Goal: Task Accomplishment & Management: Manage account settings

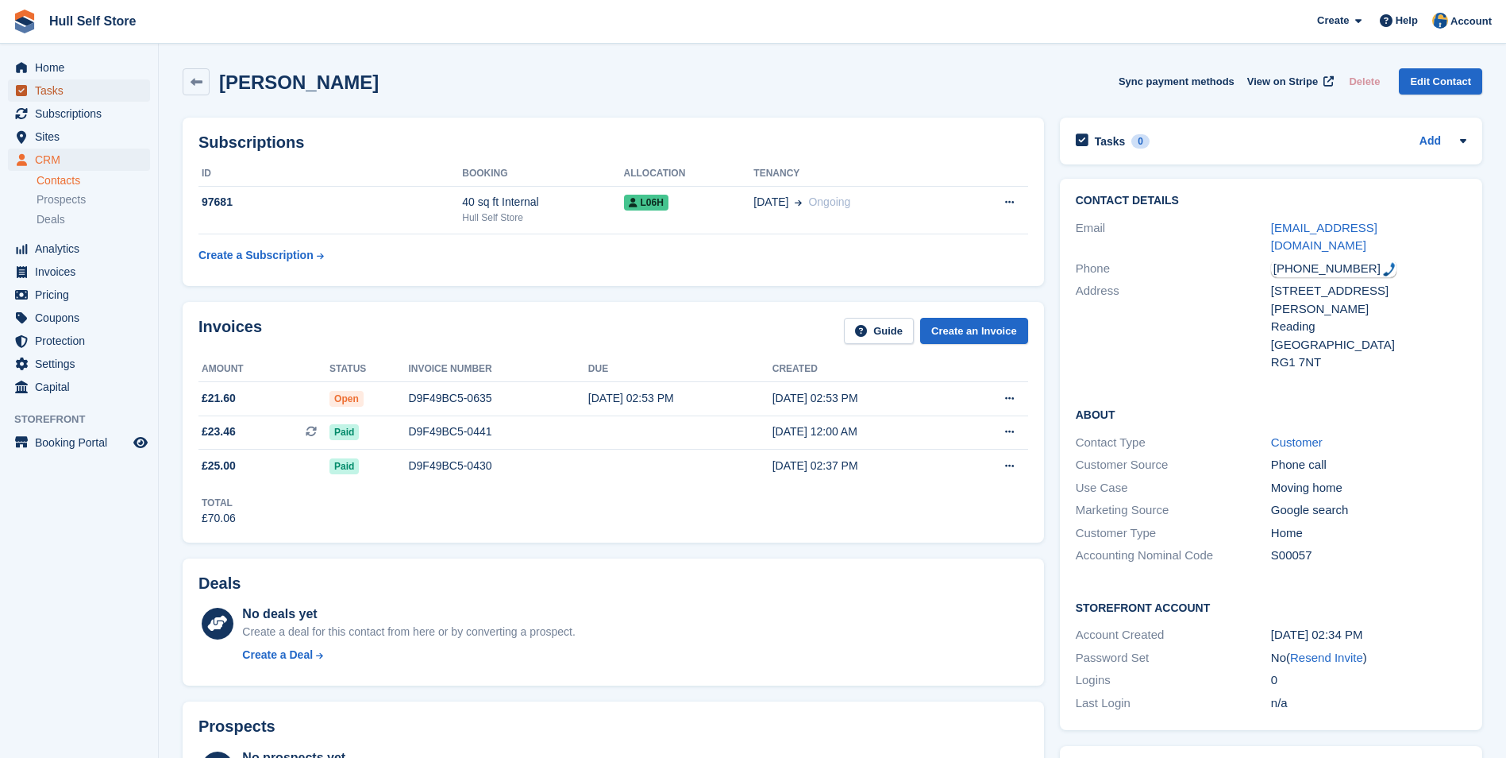
click at [109, 92] on span "Tasks" at bounding box center [82, 90] width 95 height 22
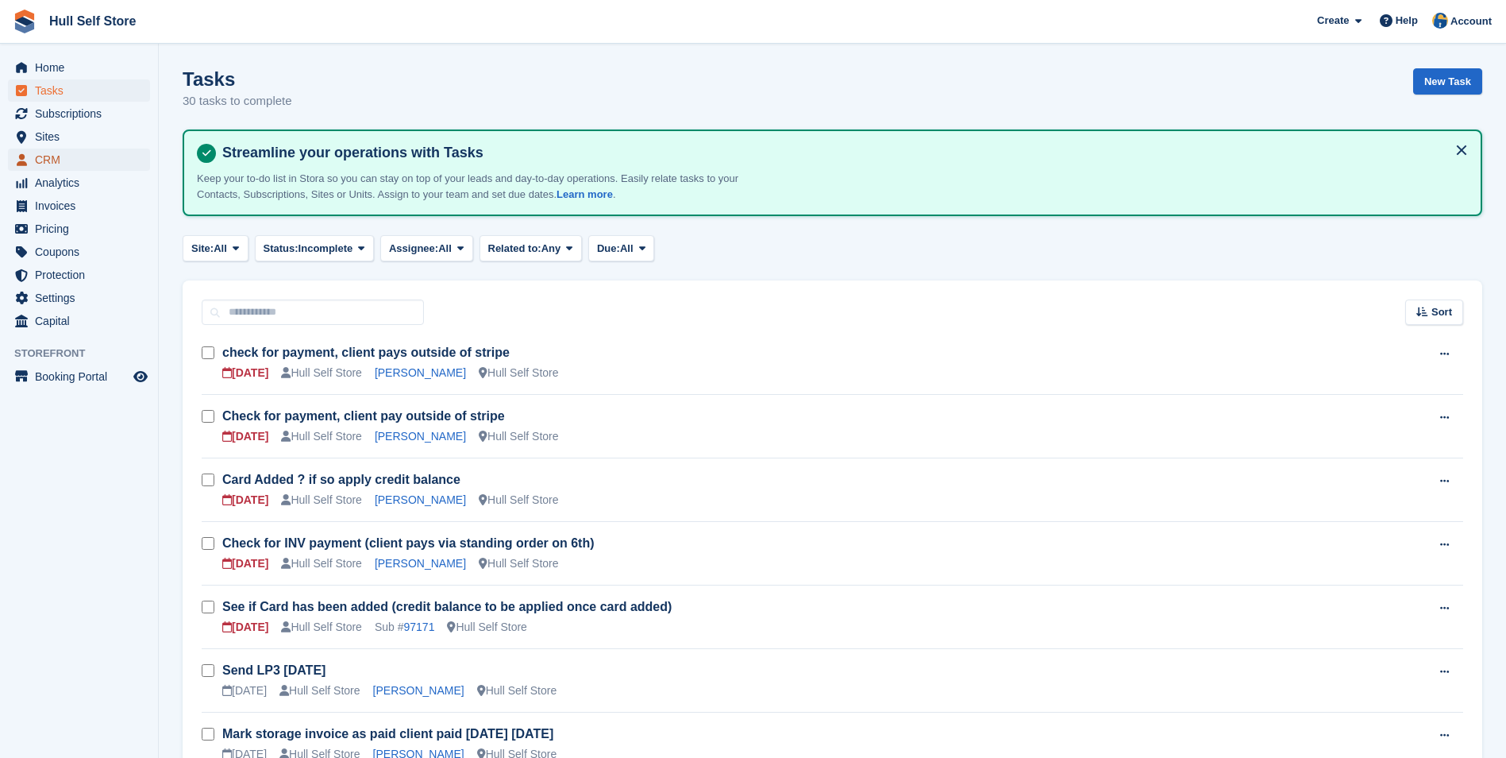
click at [40, 164] on span "CRM" at bounding box center [82, 159] width 95 height 22
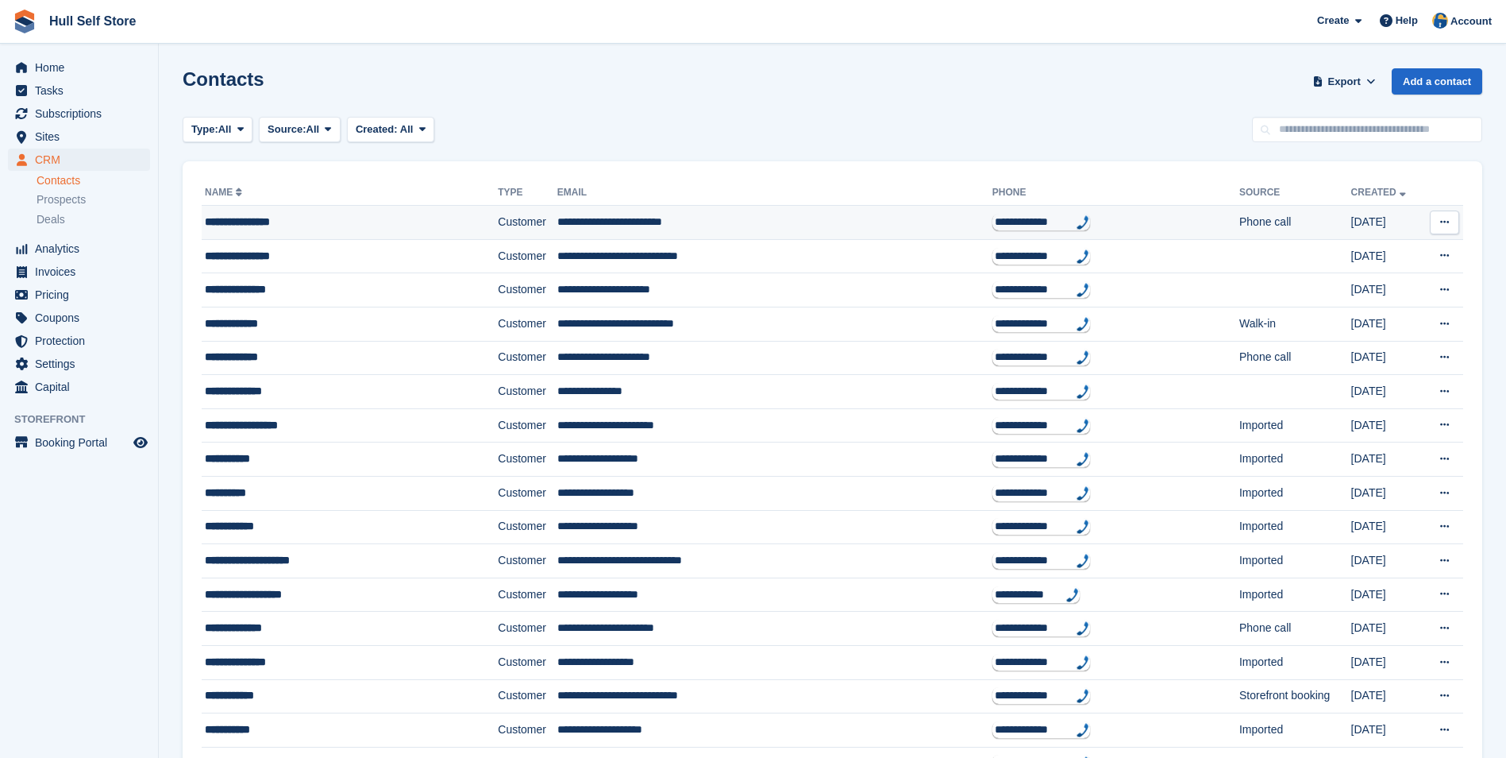
click at [354, 206] on td "**********" at bounding box center [350, 223] width 296 height 34
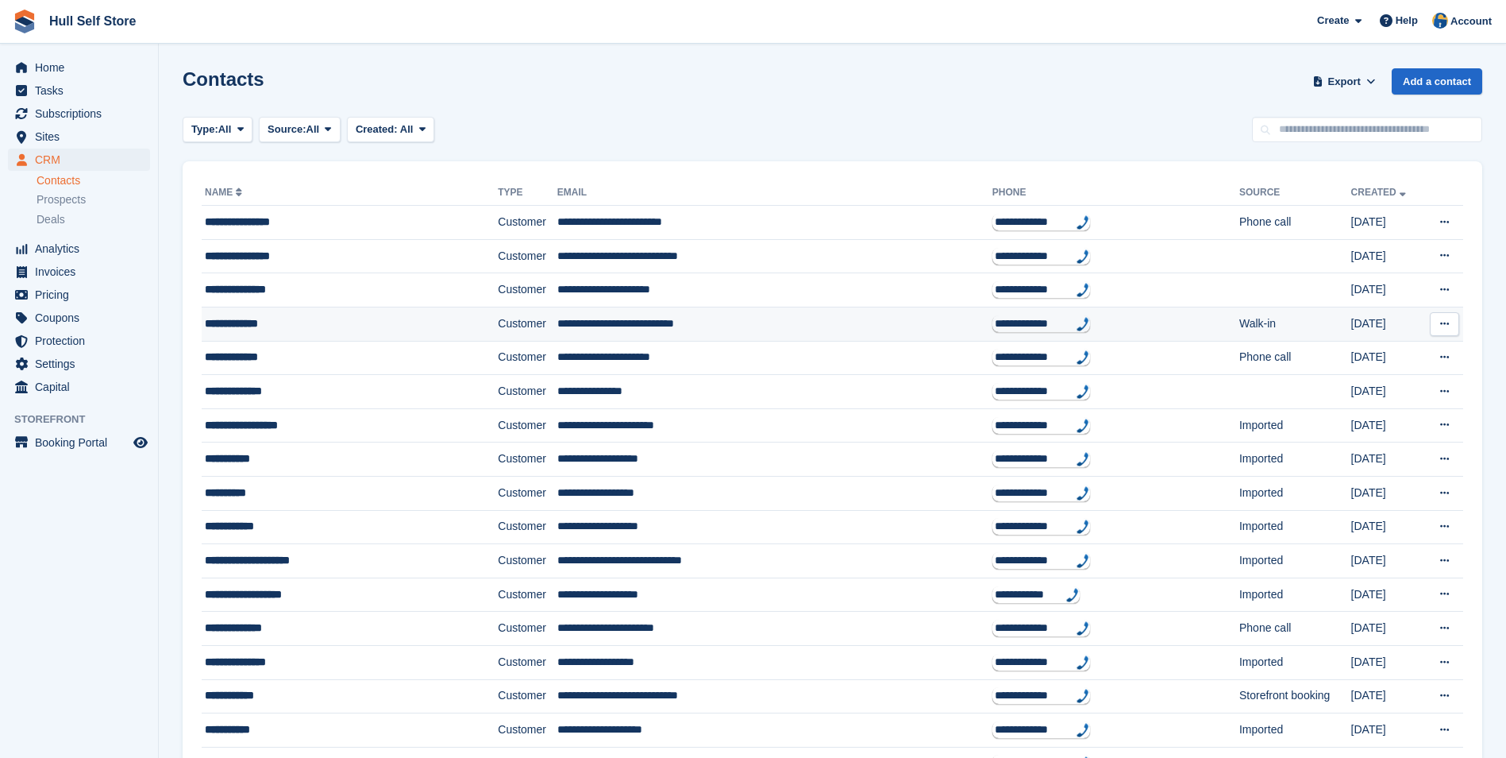
click at [389, 319] on div "**********" at bounding box center [324, 323] width 238 height 17
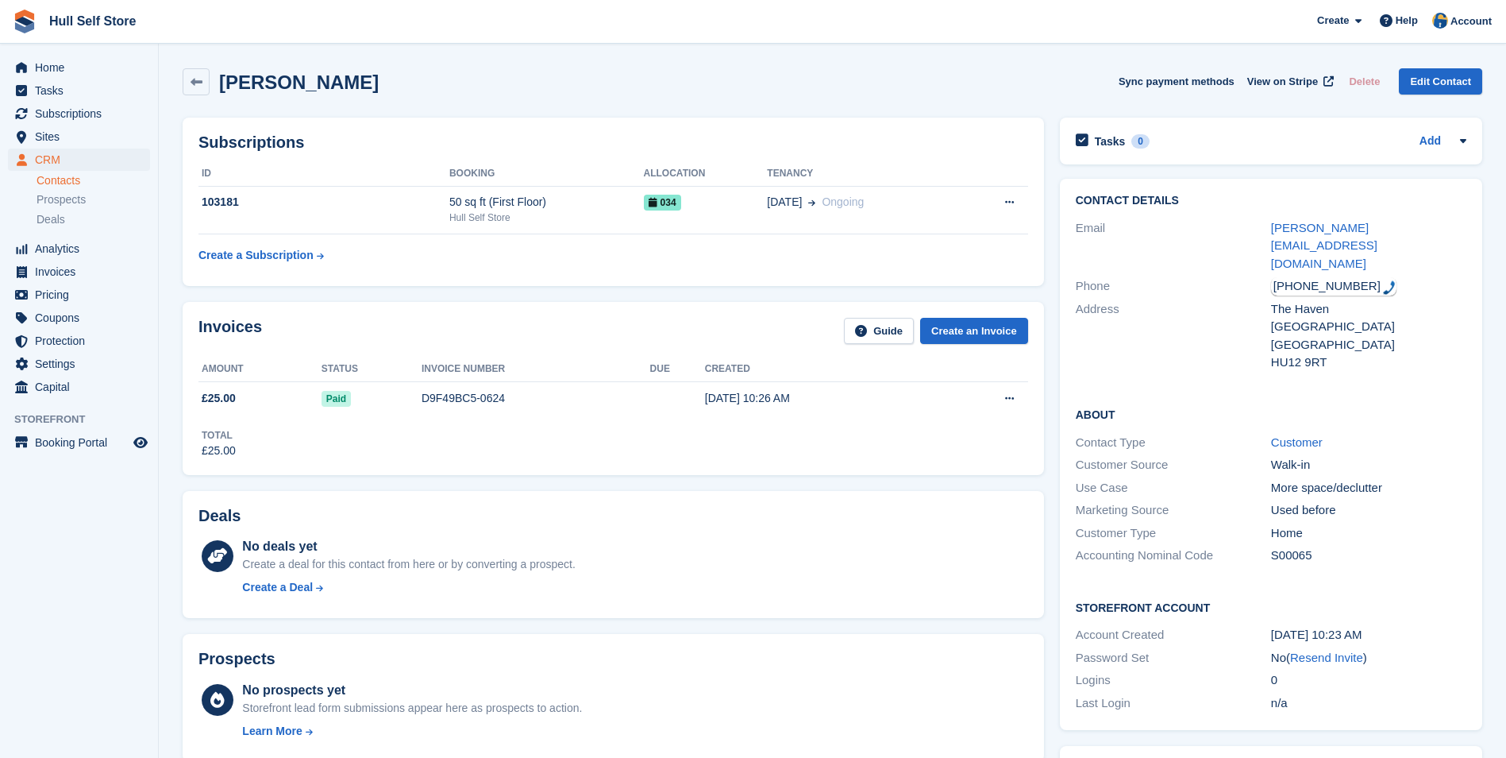
click at [1383, 336] on div "[GEOGRAPHIC_DATA]" at bounding box center [1368, 345] width 195 height 18
click at [112, 157] on span "CRM" at bounding box center [82, 159] width 95 height 22
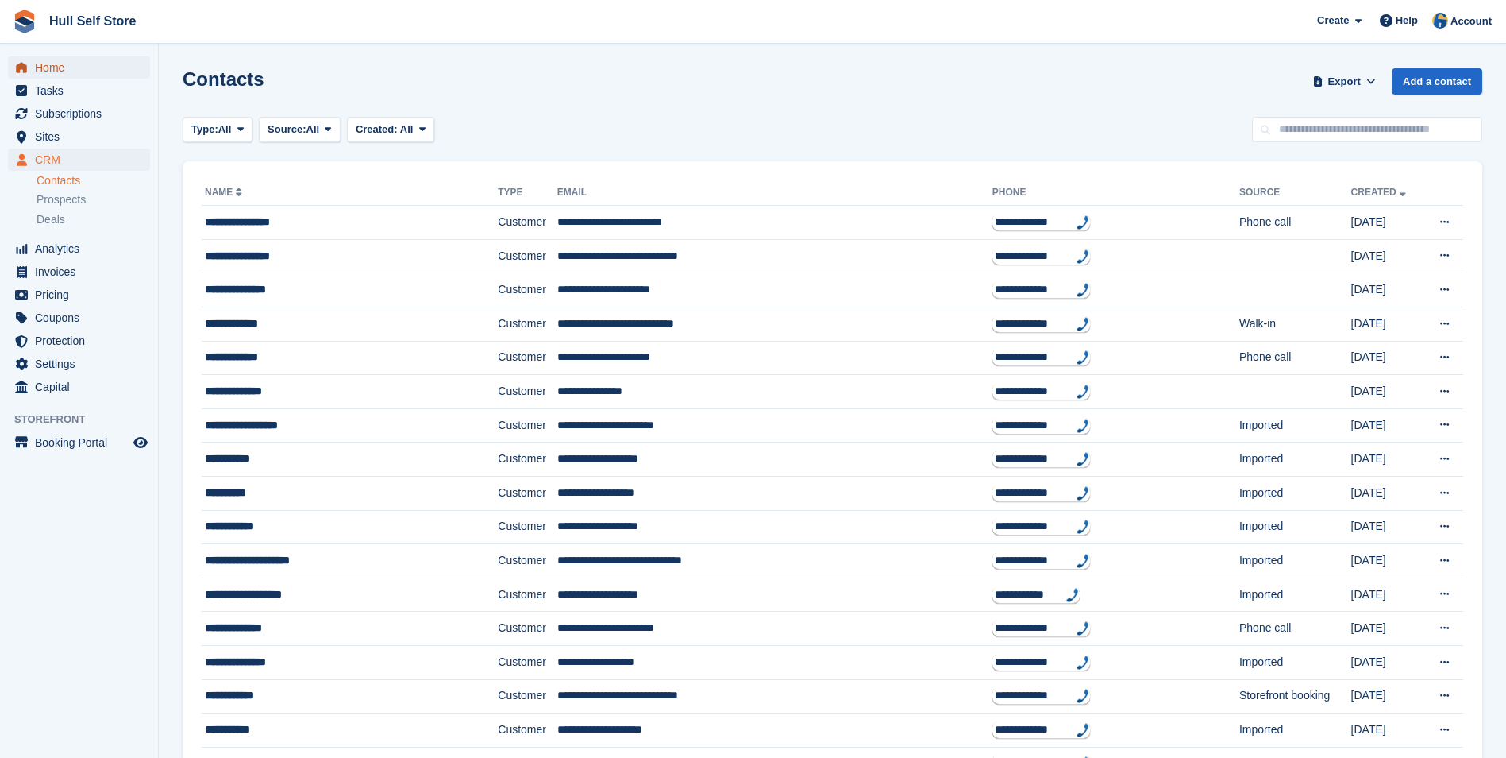
click at [35, 64] on span "Home" at bounding box center [82, 67] width 95 height 22
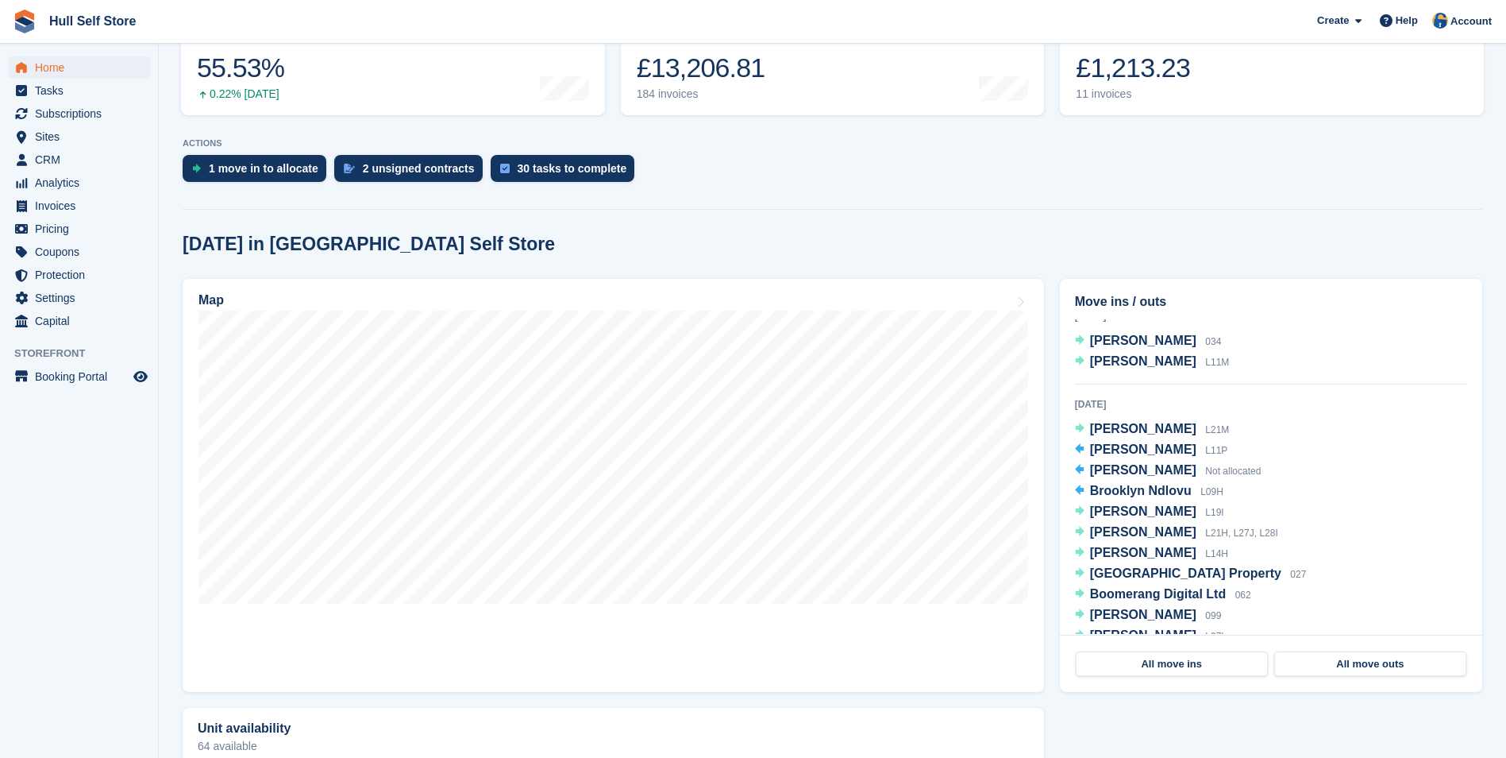
scroll to position [159, 0]
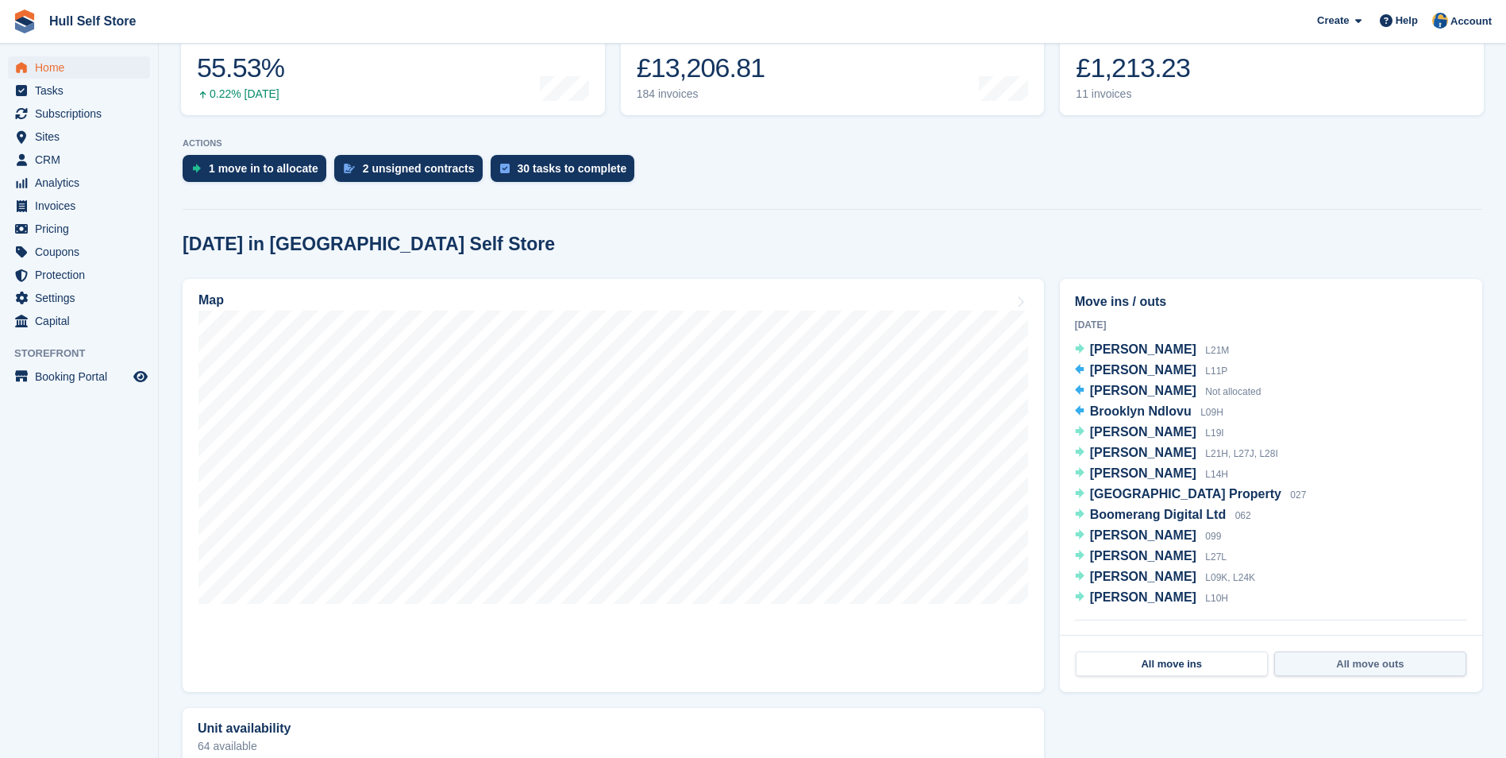
click at [1371, 668] on link "All move outs" at bounding box center [1371, 663] width 192 height 25
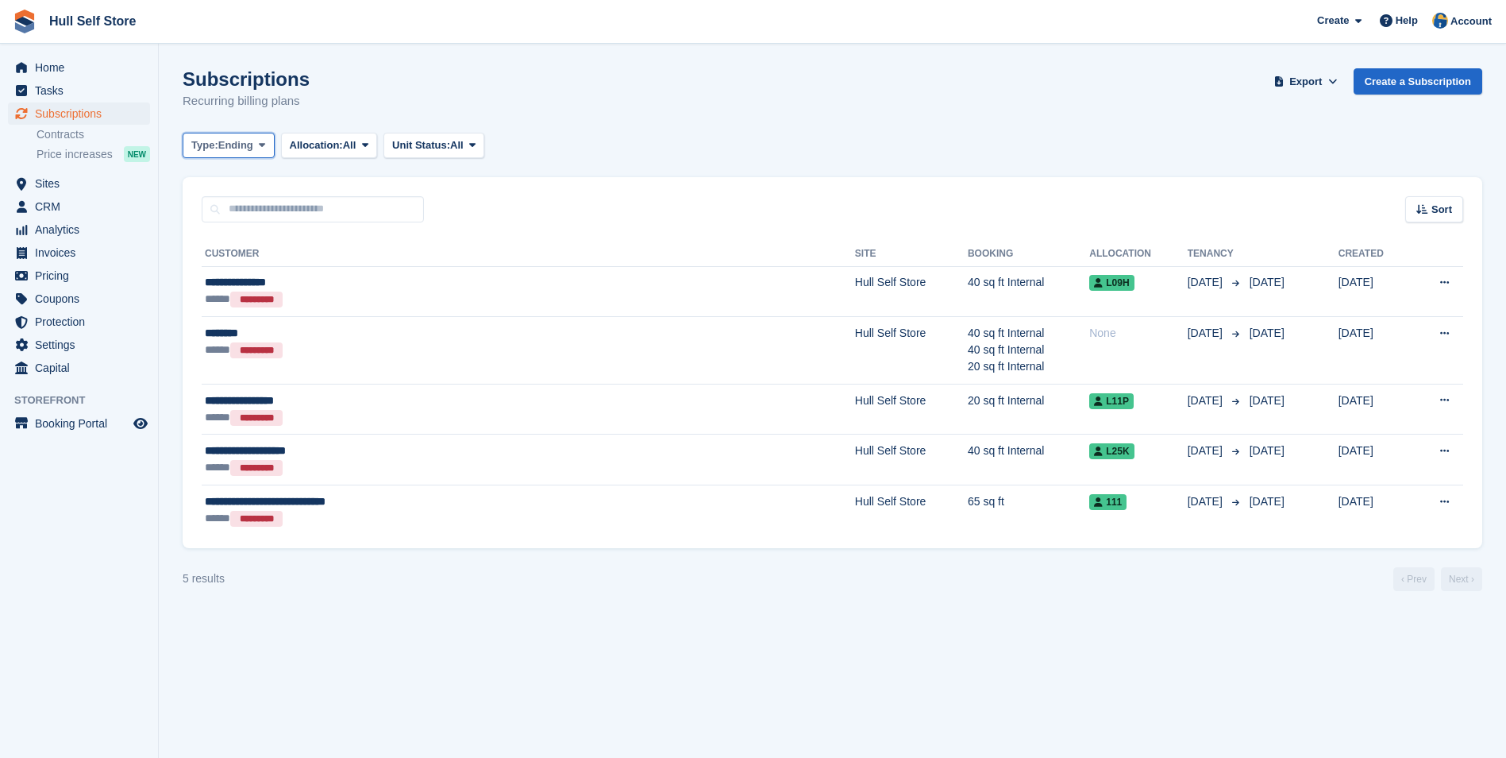
click at [214, 134] on button "Type: Ending" at bounding box center [229, 146] width 92 height 26
click at [236, 229] on link "Previous" at bounding box center [259, 240] width 138 height 29
